Goal: Information Seeking & Learning: Learn about a topic

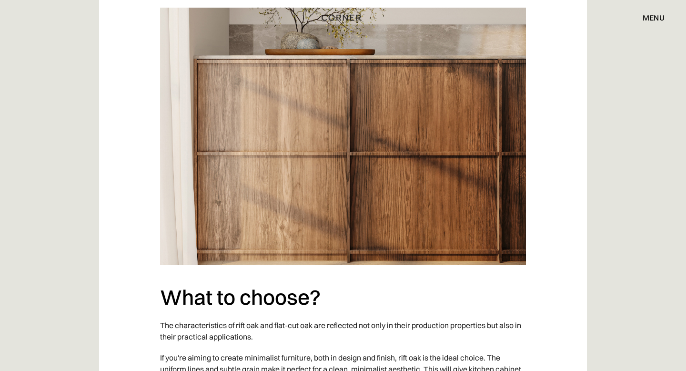
scroll to position [2601, 0]
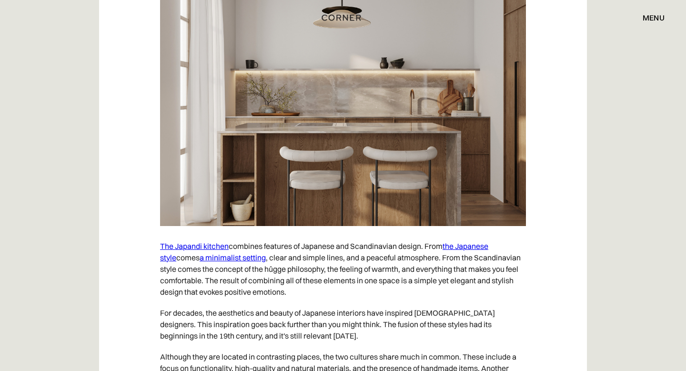
scroll to position [767, 0]
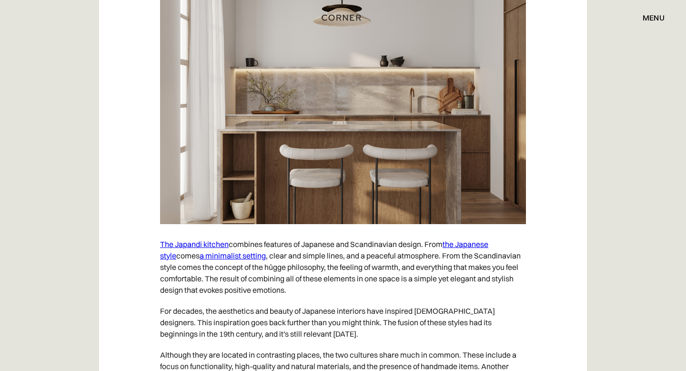
click at [182, 245] on link "The Japandi kitchen" at bounding box center [194, 244] width 69 height 10
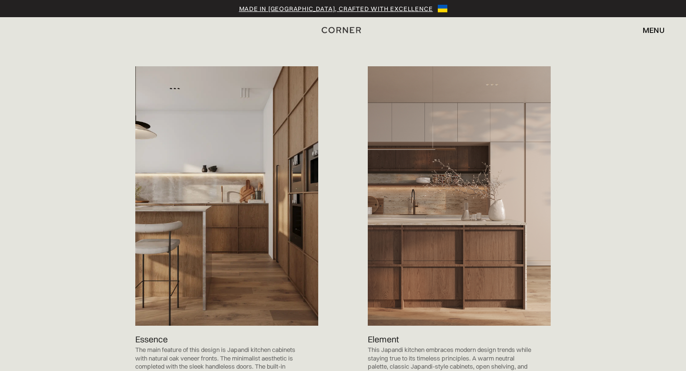
scroll to position [1006, 0]
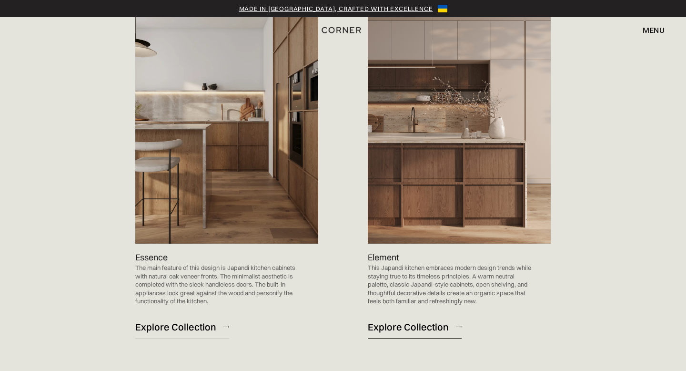
click at [395, 320] on div "Explore Collection" at bounding box center [408, 326] width 81 height 13
